Goal: Find specific page/section: Find specific page/section

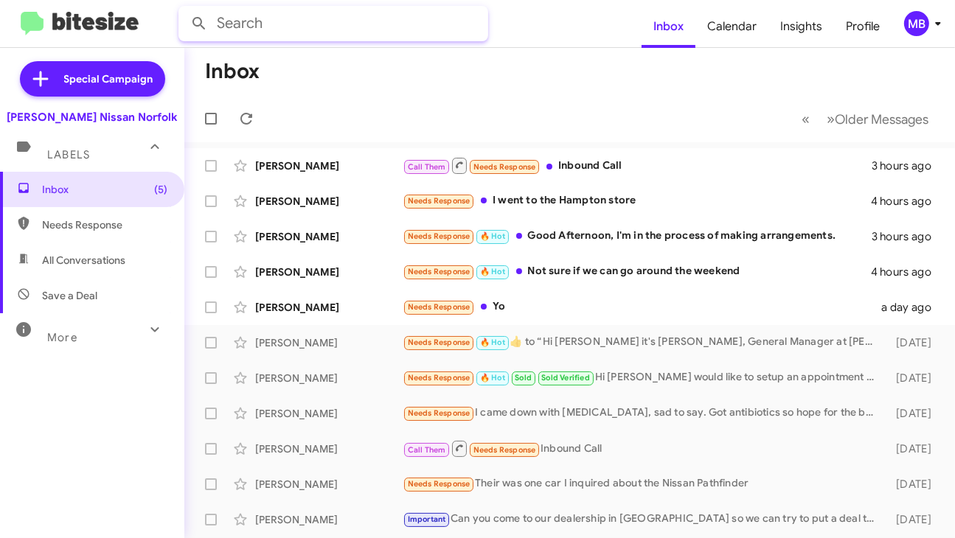
click at [375, 30] on input "text" at bounding box center [333, 23] width 310 height 35
type input "inton"
click at [184, 9] on button at bounding box center [198, 23] width 29 height 29
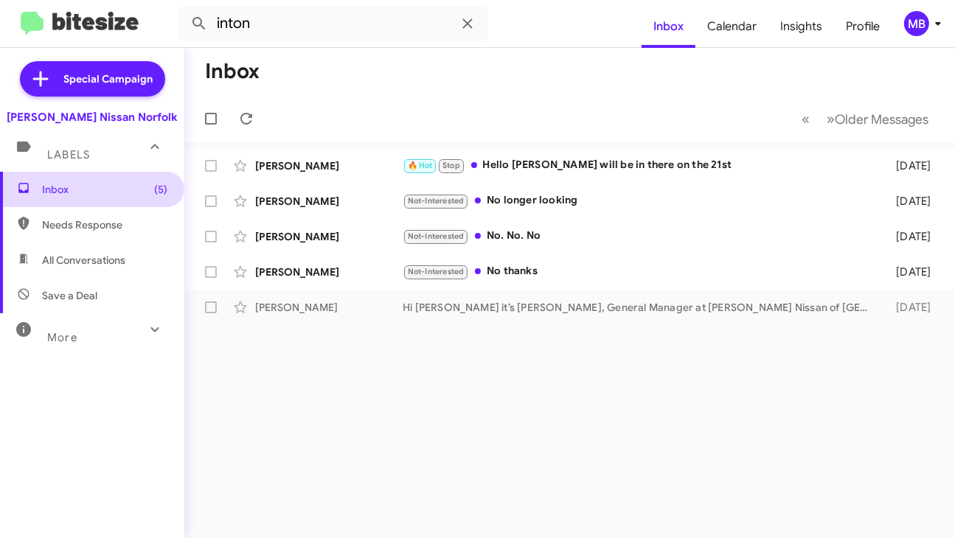
click at [58, 193] on span "Inbox (5)" at bounding box center [104, 189] width 125 height 15
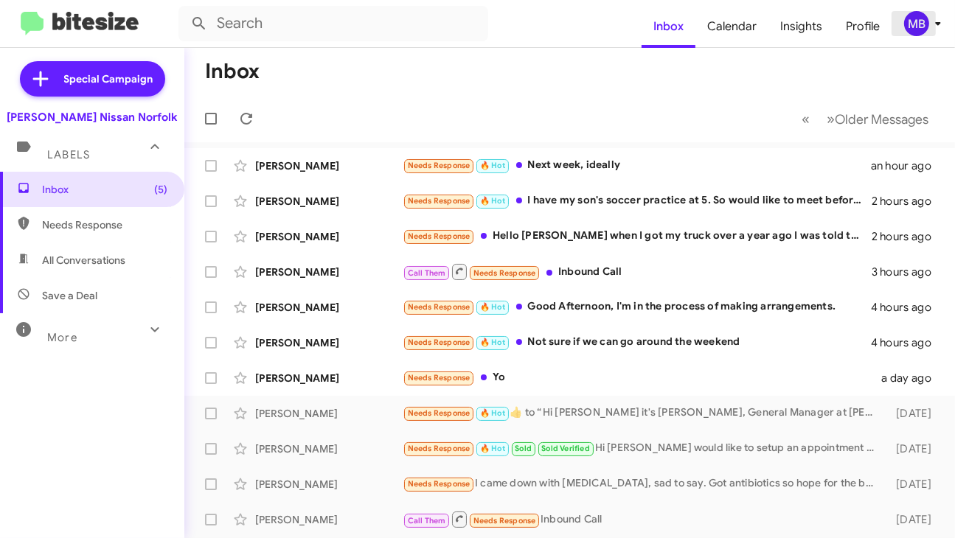
click at [915, 29] on div "MB" at bounding box center [916, 23] width 25 height 25
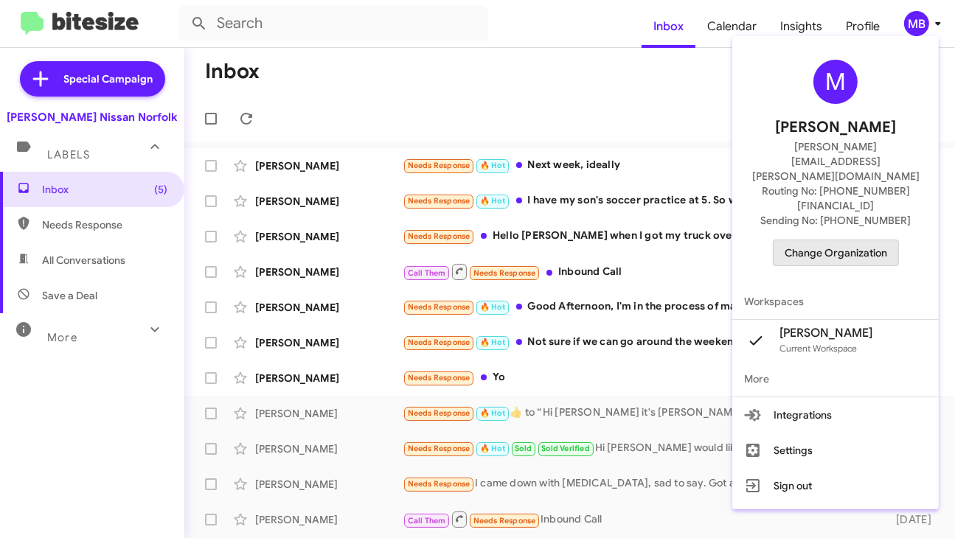
click at [836, 240] on span "Change Organization" at bounding box center [835, 252] width 102 height 25
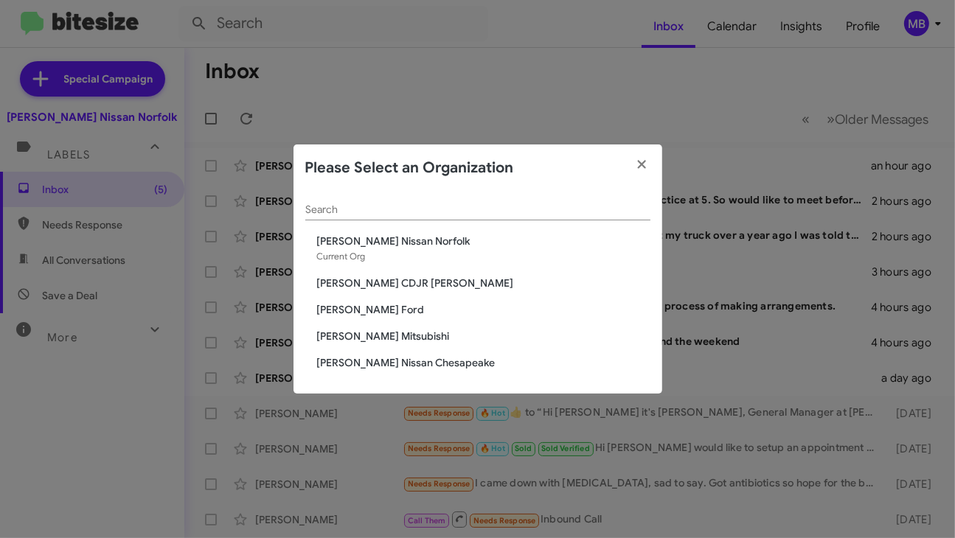
click at [386, 290] on span "[PERSON_NAME] CDJR [PERSON_NAME]" at bounding box center [483, 283] width 333 height 15
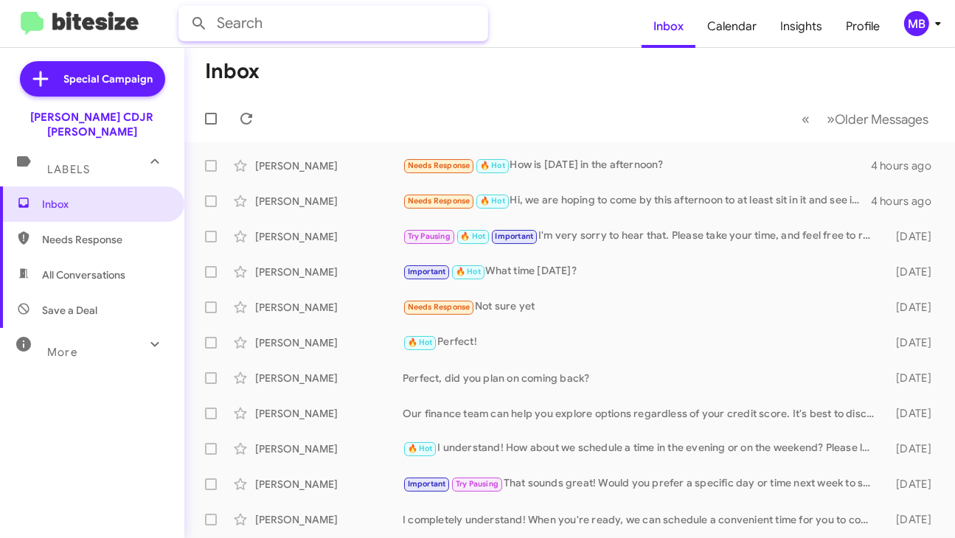
click at [454, 30] on input "text" at bounding box center [333, 23] width 310 height 35
type input "[PERSON_NAME]"
click at [184, 9] on button at bounding box center [198, 23] width 29 height 29
